Goal: Task Accomplishment & Management: Manage account settings

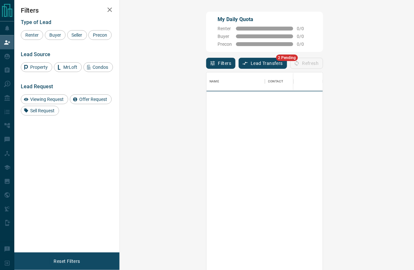
scroll to position [206, 280]
click at [239, 64] on button "Lead Transfers" at bounding box center [263, 63] width 48 height 11
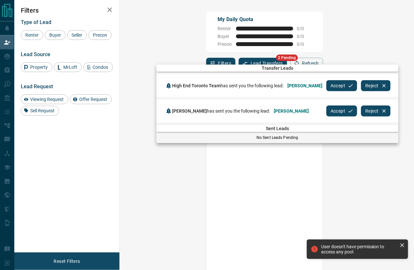
click at [338, 85] on button "Accept" at bounding box center [341, 85] width 31 height 11
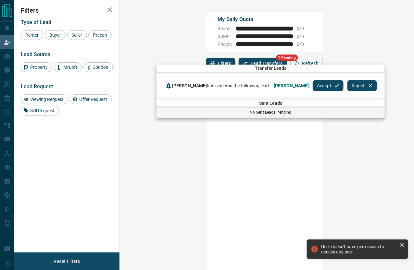
click at [313, 85] on button "Accept" at bounding box center [328, 85] width 31 height 11
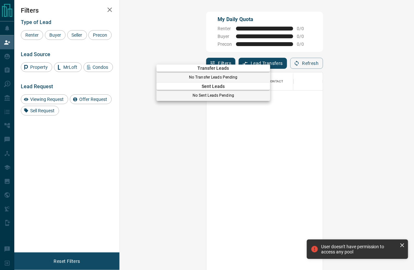
click at [9, 57] on div at bounding box center [207, 135] width 414 height 270
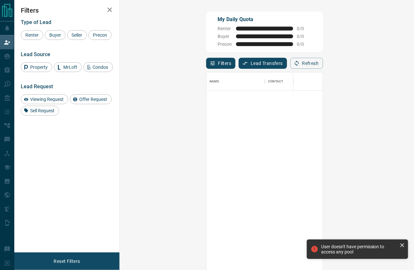
click at [9, 57] on icon at bounding box center [8, 57] width 6 height 6
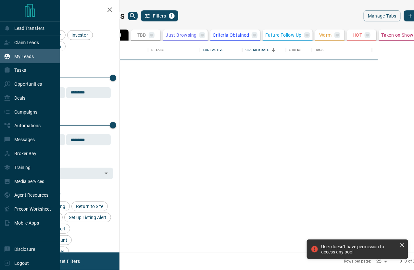
scroll to position [212, 291]
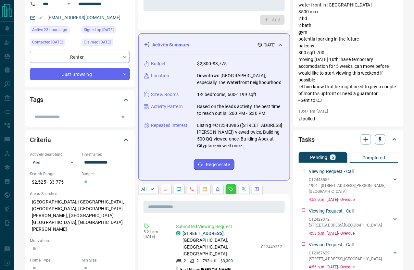
scroll to position [92, 0]
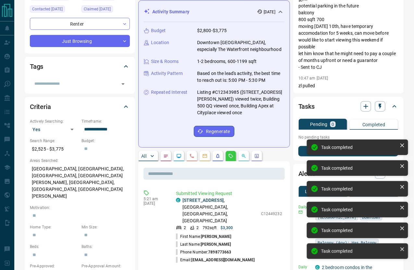
click at [145, 151] on button "All" at bounding box center [148, 156] width 19 height 10
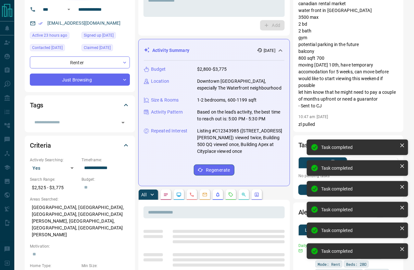
scroll to position [0, 0]
